Goal: Check status

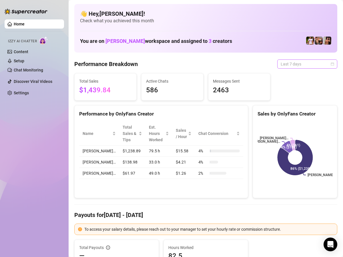
click at [311, 64] on span "Last 7 days" at bounding box center [306, 64] width 53 height 9
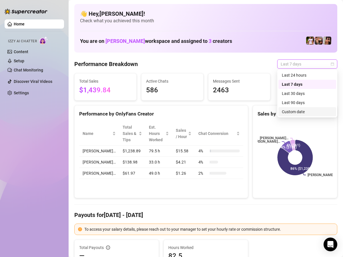
click at [296, 112] on div "Custom date" at bounding box center [307, 112] width 51 height 6
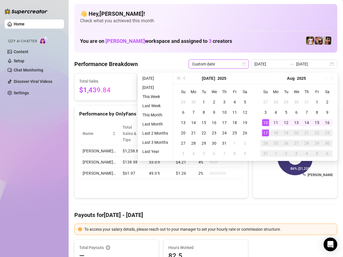
type input "[DATE]"
click at [264, 131] on div "17" at bounding box center [265, 132] width 7 height 7
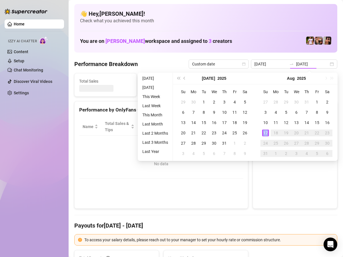
type input "[DATE]"
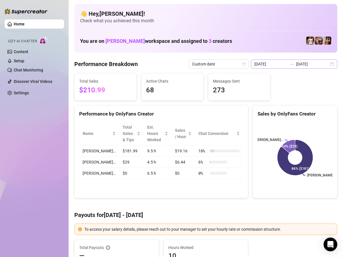
click at [332, 66] on div "[DATE] [DATE]" at bounding box center [294, 63] width 86 height 9
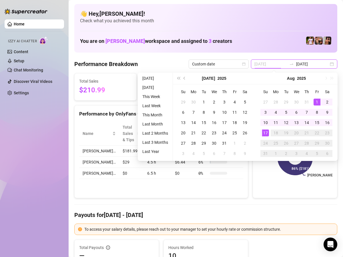
type input "[DATE]"
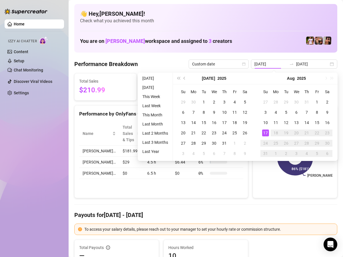
click at [284, 179] on rect at bounding box center [294, 157] width 75 height 71
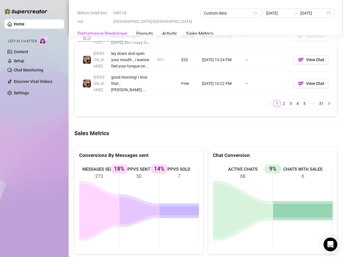
scroll to position [749, 0]
